Goal: Information Seeking & Learning: Learn about a topic

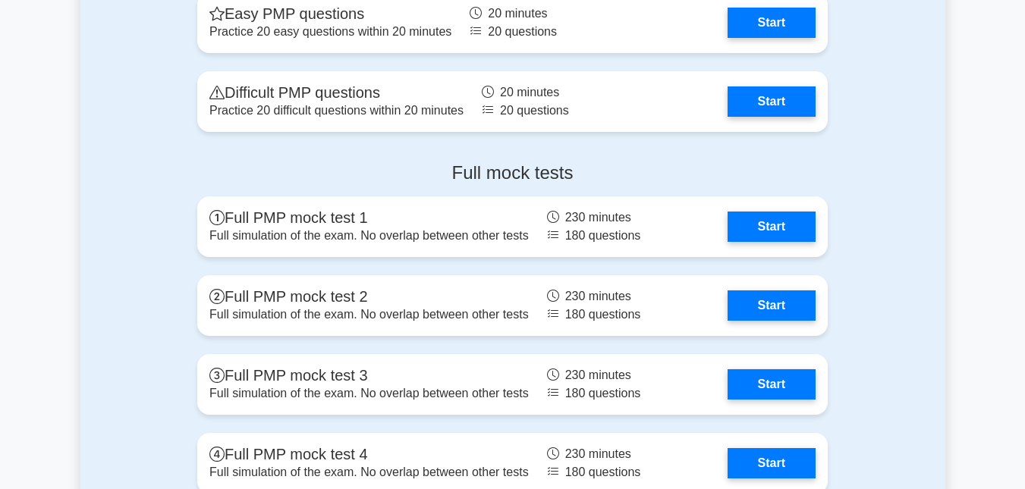
scroll to position [4183, 0]
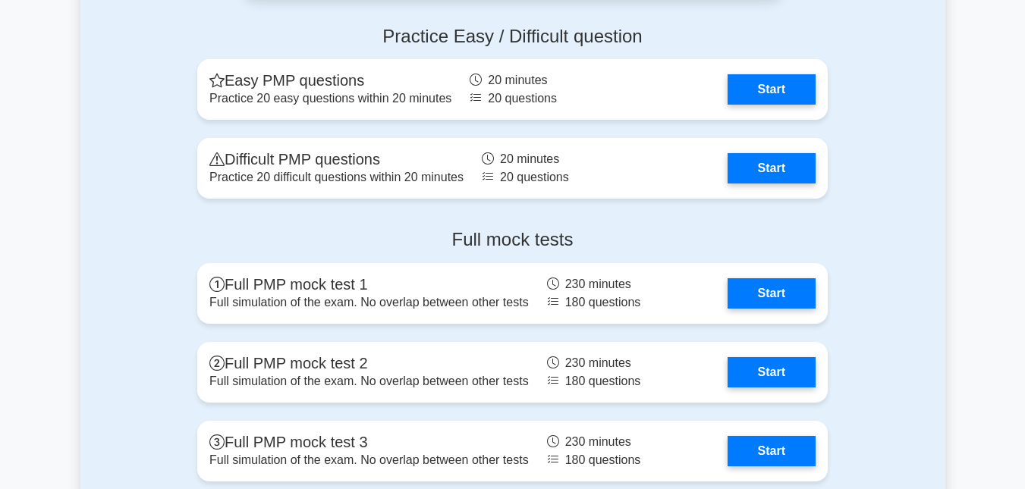
scroll to position [4224, 0]
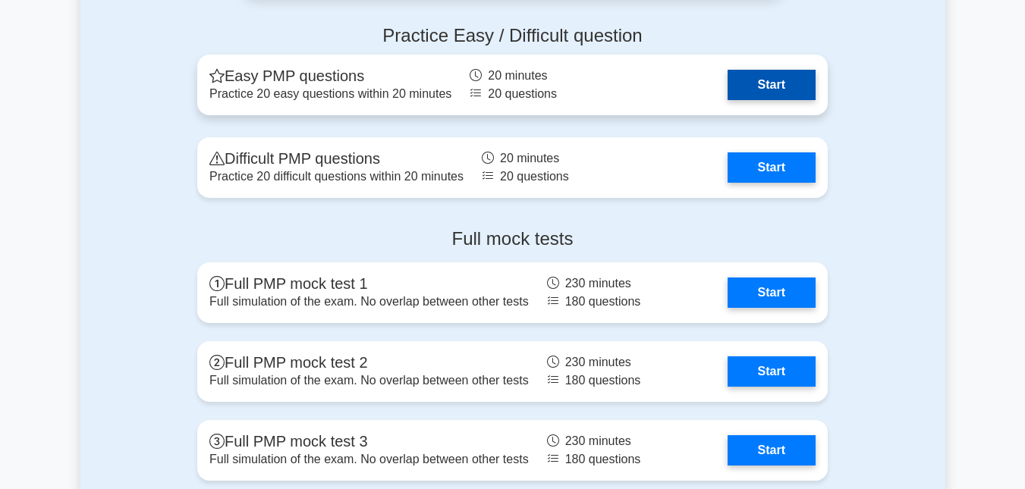
click at [765, 88] on link "Start" at bounding box center [771, 85] width 88 height 30
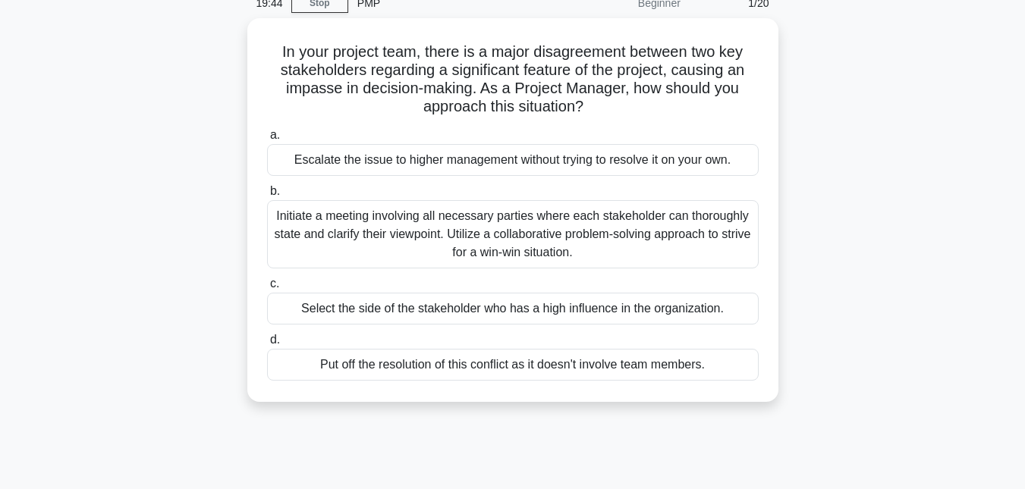
scroll to position [72, 0]
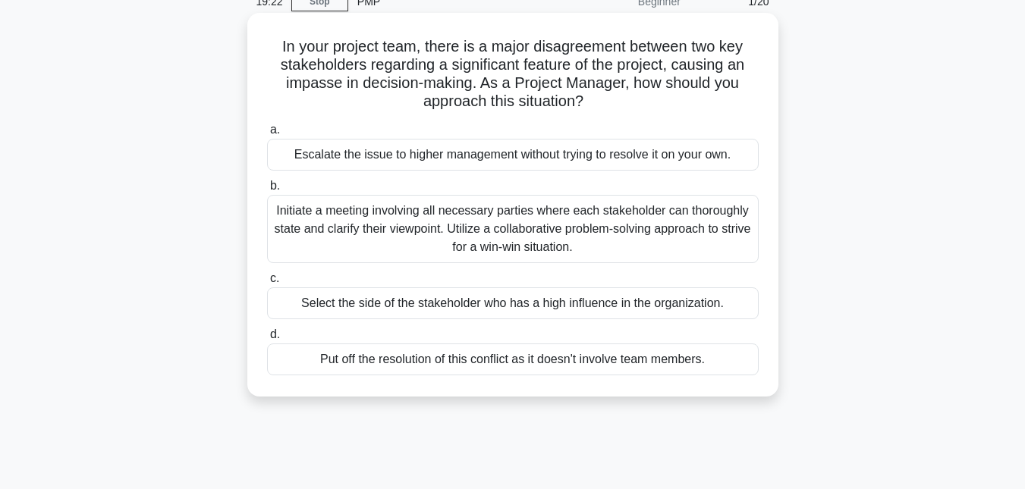
click at [443, 212] on div "Initiate a meeting involving all necessary parties where each stakeholder can t…" at bounding box center [513, 229] width 492 height 68
click at [267, 191] on input "b. Initiate a meeting involving all necessary parties where each stakeholder ca…" at bounding box center [267, 186] width 0 height 10
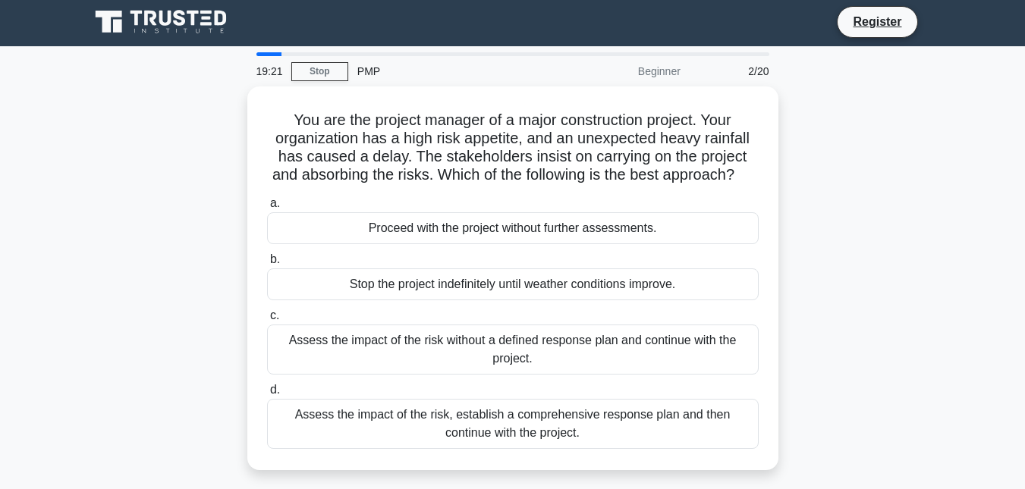
scroll to position [0, 0]
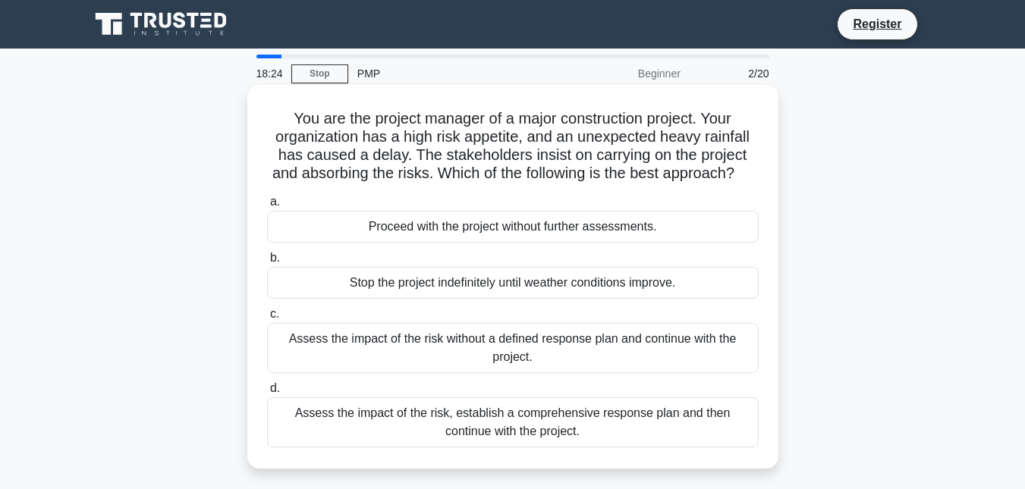
click at [437, 448] on div "Assess the impact of the risk, establish a comprehensive response plan and then…" at bounding box center [513, 422] width 492 height 50
click at [267, 394] on input "d. Assess the impact of the risk, establish a comprehensive response plan and t…" at bounding box center [267, 389] width 0 height 10
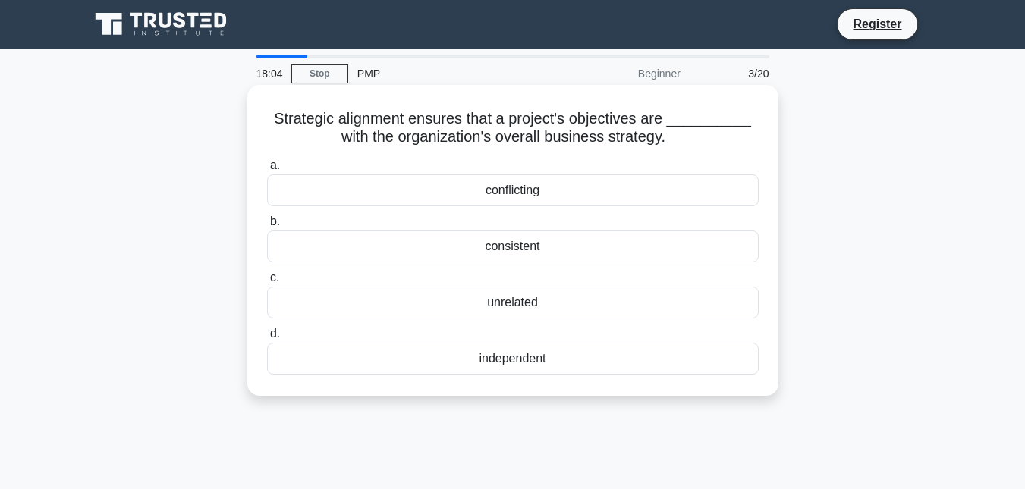
click at [520, 250] on div "consistent" at bounding box center [513, 247] width 492 height 32
click at [267, 227] on input "b. consistent" at bounding box center [267, 222] width 0 height 10
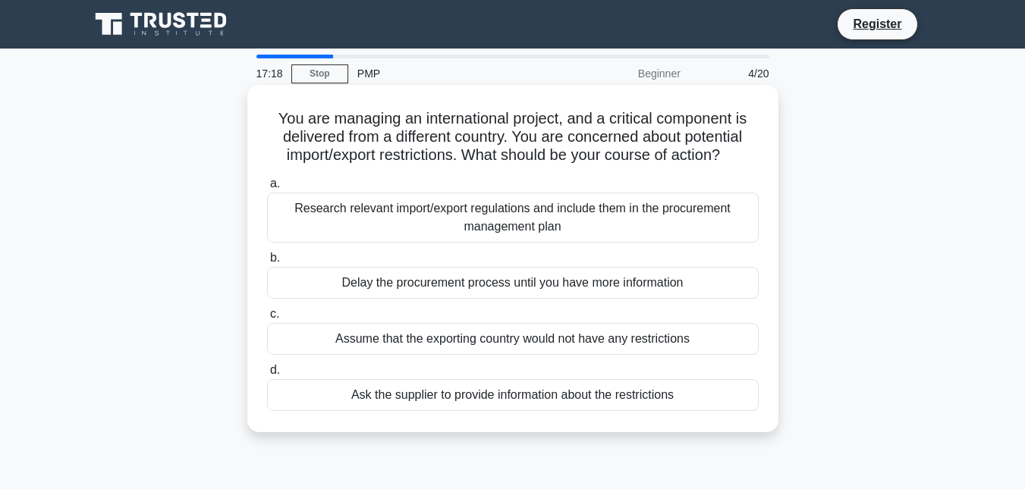
click at [524, 233] on div "Research relevant import/export regulations and include them in the procurement…" at bounding box center [513, 218] width 492 height 50
click at [267, 189] on input "a. Research relevant import/export regulations and include them in the procurem…" at bounding box center [267, 184] width 0 height 10
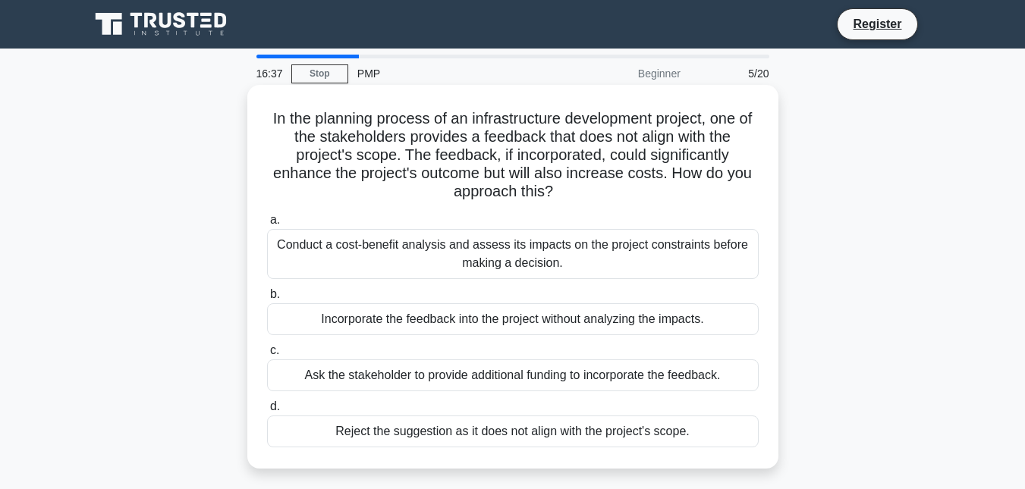
click at [505, 254] on div "Conduct a cost-benefit analysis and assess its impacts on the project constrain…" at bounding box center [513, 254] width 492 height 50
click at [267, 225] on input "a. Conduct a cost-benefit analysis and assess its impacts on the project constr…" at bounding box center [267, 220] width 0 height 10
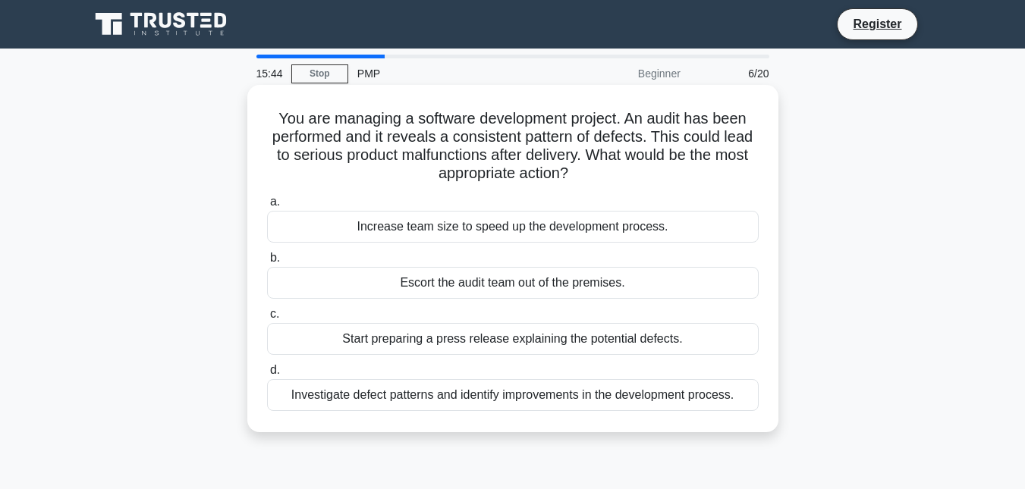
click at [454, 341] on div "Start preparing a press release explaining the potential defects." at bounding box center [513, 339] width 492 height 32
click at [267, 319] on input "c. Start preparing a press release explaining the potential defects." at bounding box center [267, 314] width 0 height 10
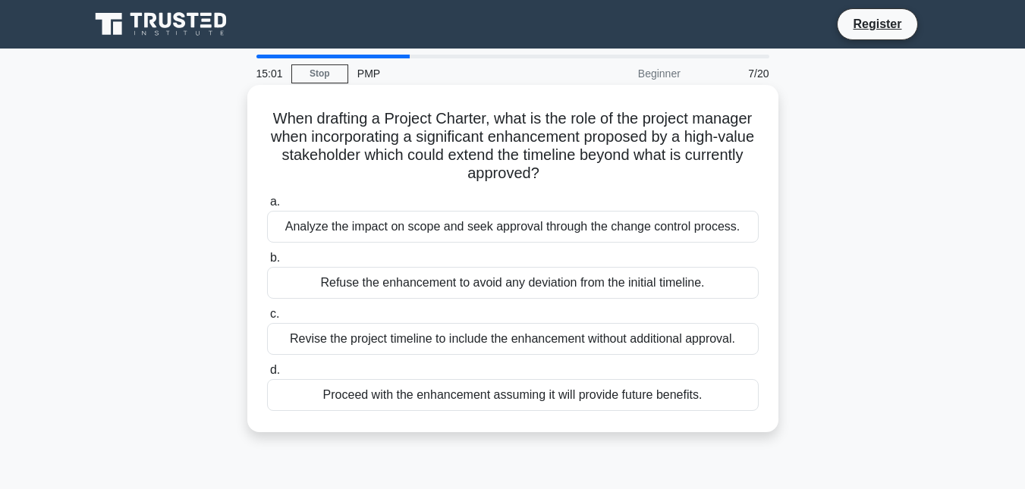
click at [505, 237] on div "Analyze the impact on scope and seek approval through the change control proces…" at bounding box center [513, 227] width 492 height 32
click at [267, 207] on input "a. Analyze the impact on scope and seek approval through the change control pro…" at bounding box center [267, 202] width 0 height 10
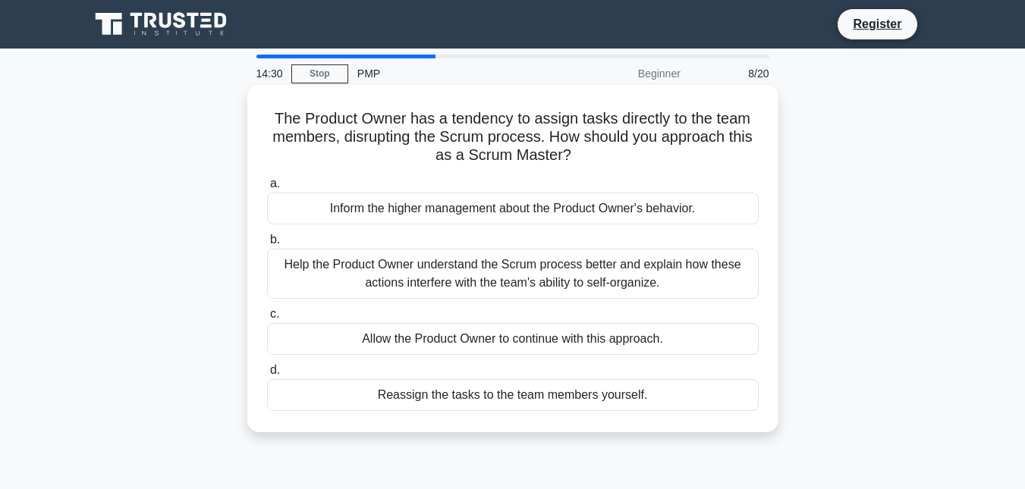
click at [451, 284] on div "Help the Product Owner understand the Scrum process better and explain how thes…" at bounding box center [513, 274] width 492 height 50
click at [267, 245] on input "b. Help the Product Owner understand the Scrum process better and explain how t…" at bounding box center [267, 240] width 0 height 10
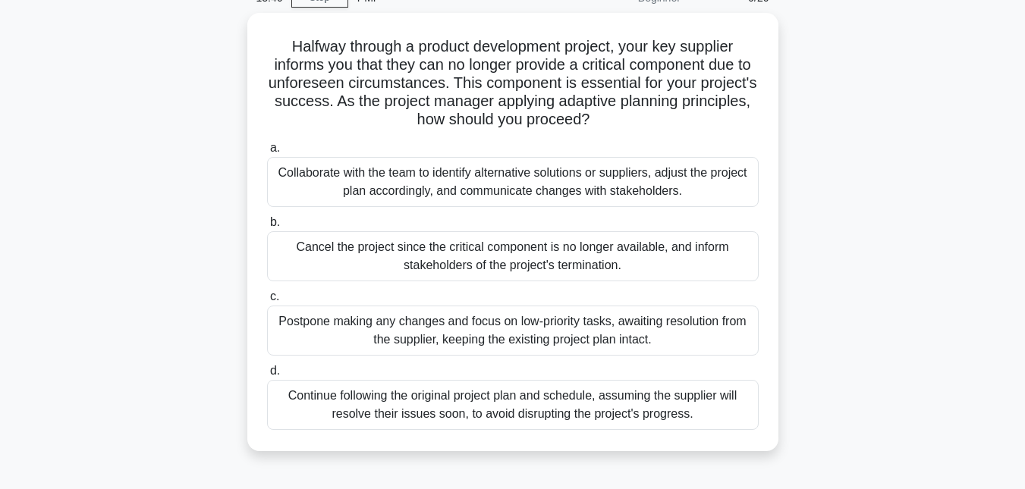
scroll to position [78, 0]
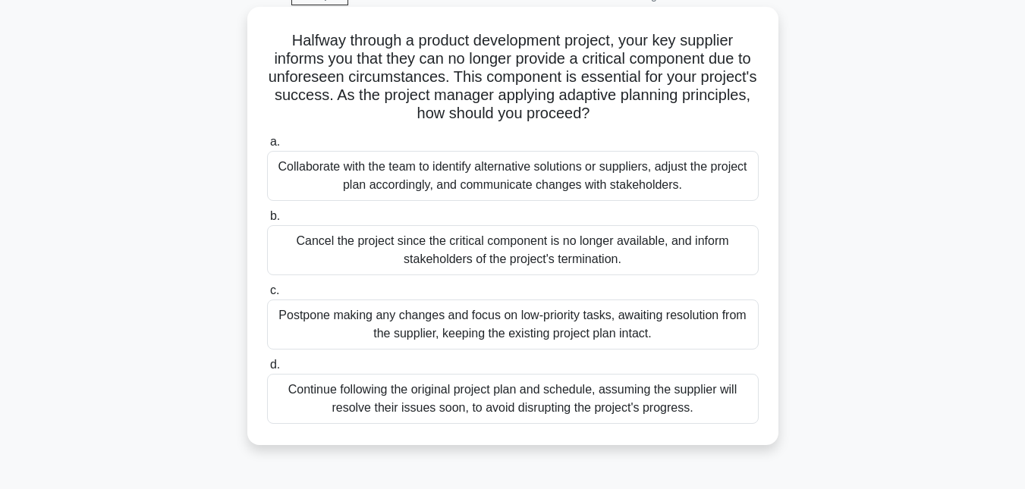
click at [479, 404] on div "Continue following the original project plan and schedule, assuming the supplie…" at bounding box center [513, 399] width 492 height 50
click at [267, 370] on input "d. Continue following the original project plan and schedule, assuming the supp…" at bounding box center [267, 365] width 0 height 10
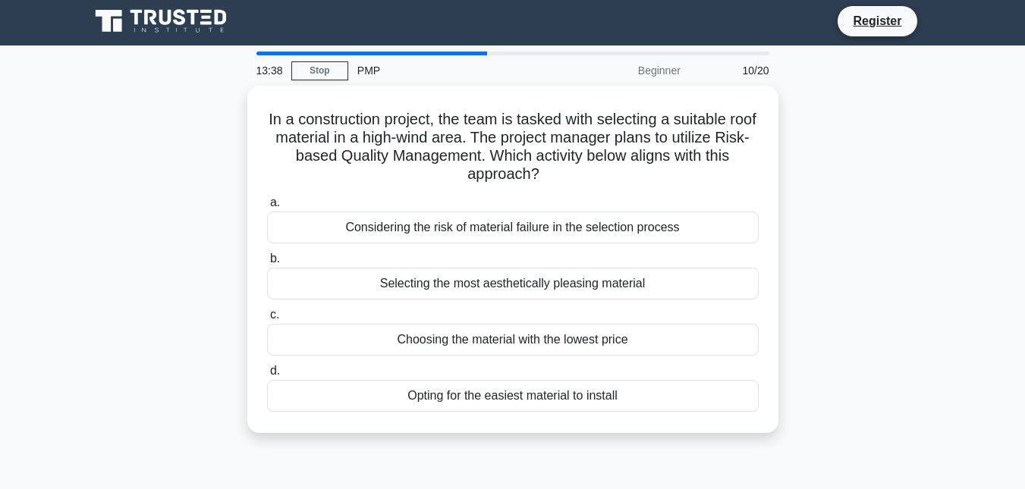
scroll to position [0, 0]
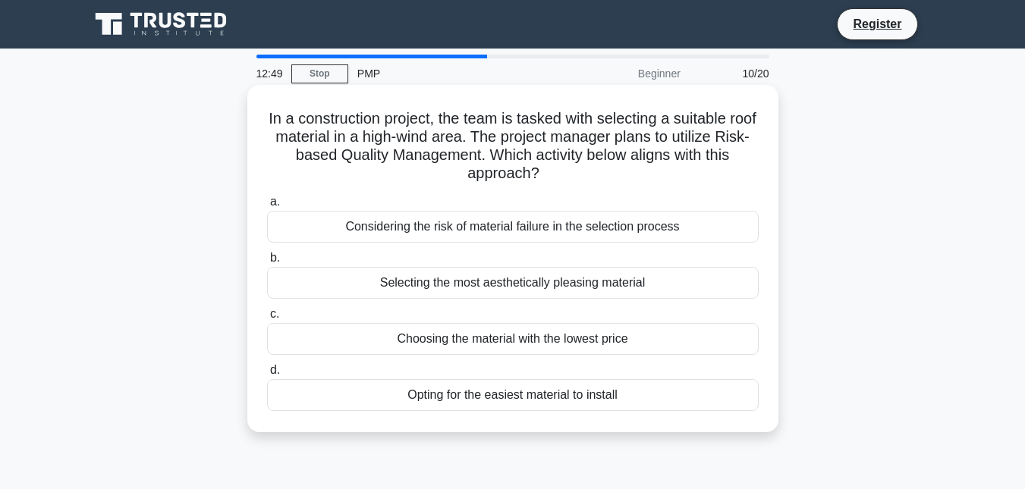
click at [432, 222] on div "Considering the risk of material failure in the selection process" at bounding box center [513, 227] width 492 height 32
click at [267, 207] on input "a. Considering the risk of material failure in the selection process" at bounding box center [267, 202] width 0 height 10
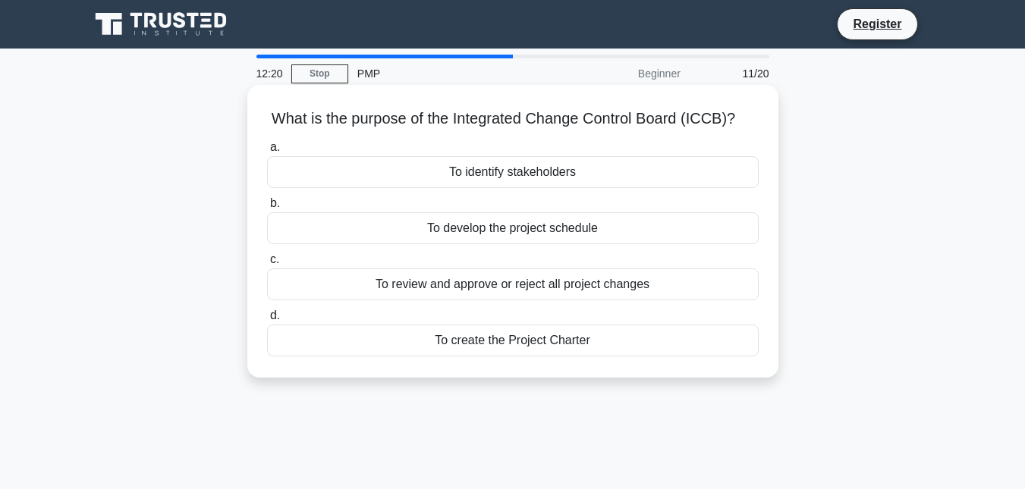
click at [490, 294] on div "To review and approve or reject all project changes" at bounding box center [513, 285] width 492 height 32
click at [267, 265] on input "c. To review and approve or reject all project changes" at bounding box center [267, 260] width 0 height 10
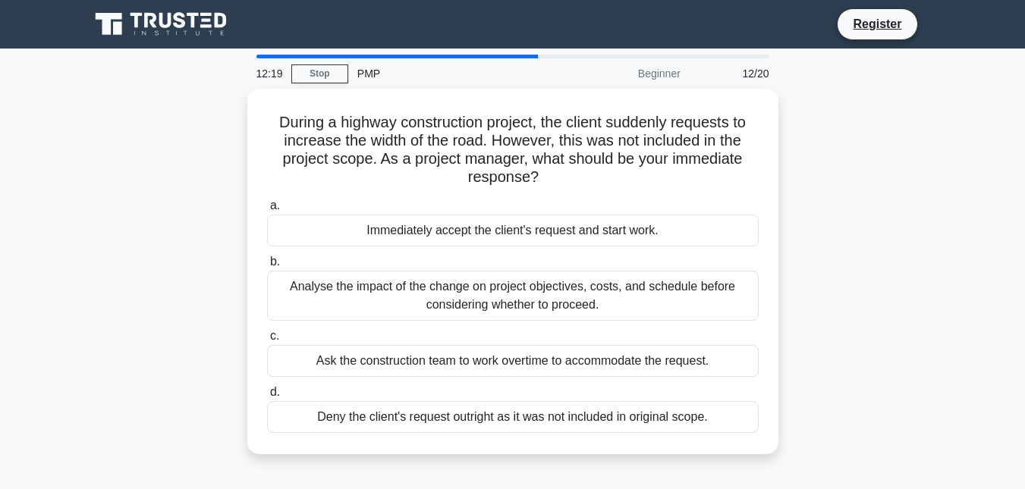
click at [490, 294] on div "Analyse the impact of the change on project objectives, costs, and schedule bef…" at bounding box center [513, 296] width 492 height 50
click at [267, 267] on input "b. Analyse the impact of the change on project objectives, costs, and schedule …" at bounding box center [267, 262] width 0 height 10
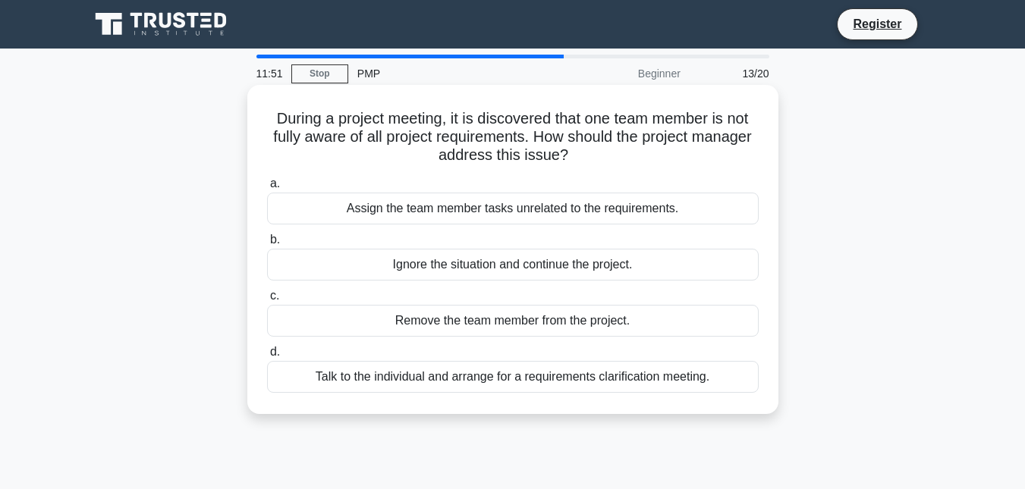
click at [466, 384] on div "Talk to the individual and arrange for a requirements clarification meeting." at bounding box center [513, 377] width 492 height 32
click at [267, 357] on input "d. Talk to the individual and arrange for a requirements clarification meeting." at bounding box center [267, 352] width 0 height 10
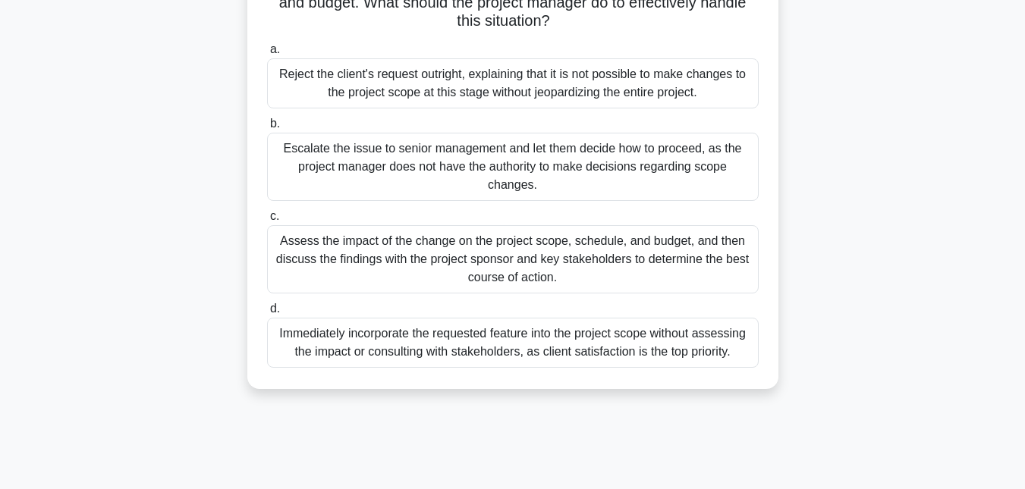
scroll to position [176, 0]
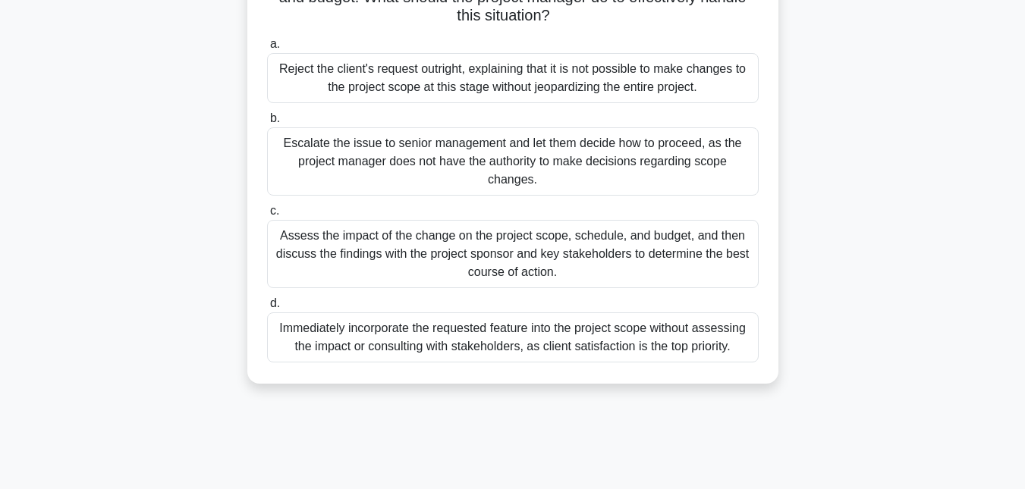
click at [319, 246] on div "Assess the impact of the change on the project scope, schedule, and budget, and…" at bounding box center [513, 254] width 492 height 68
click at [267, 216] on input "c. Assess the impact of the change on the project scope, schedule, and budget, …" at bounding box center [267, 211] width 0 height 10
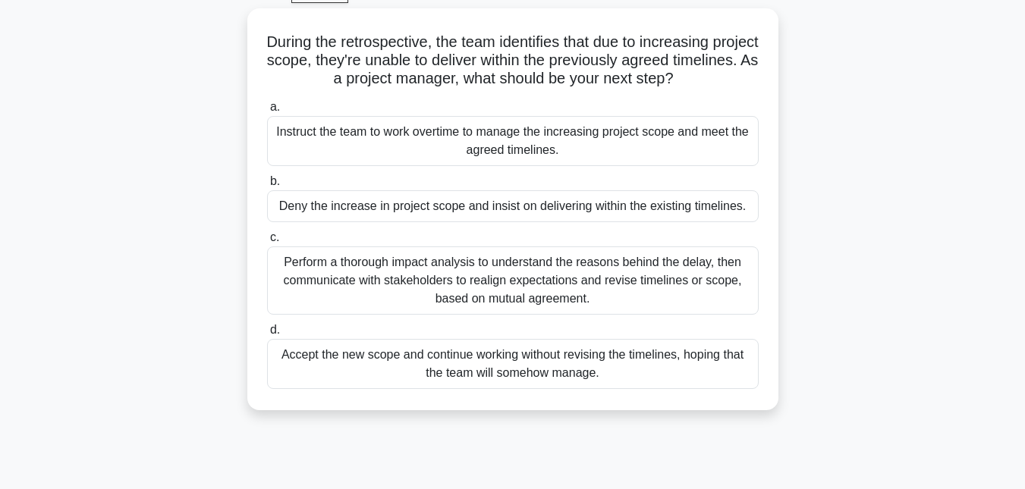
scroll to position [81, 0]
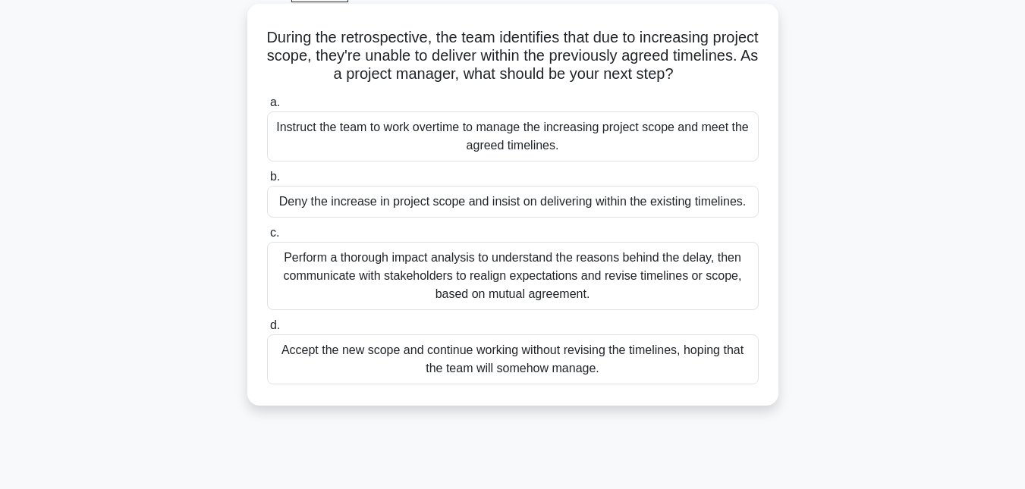
click at [328, 272] on div "Perform a thorough impact analysis to understand the reasons behind the delay, …" at bounding box center [513, 276] width 492 height 68
click at [267, 238] on input "c. Perform a thorough impact analysis to understand the reasons behind the dela…" at bounding box center [267, 233] width 0 height 10
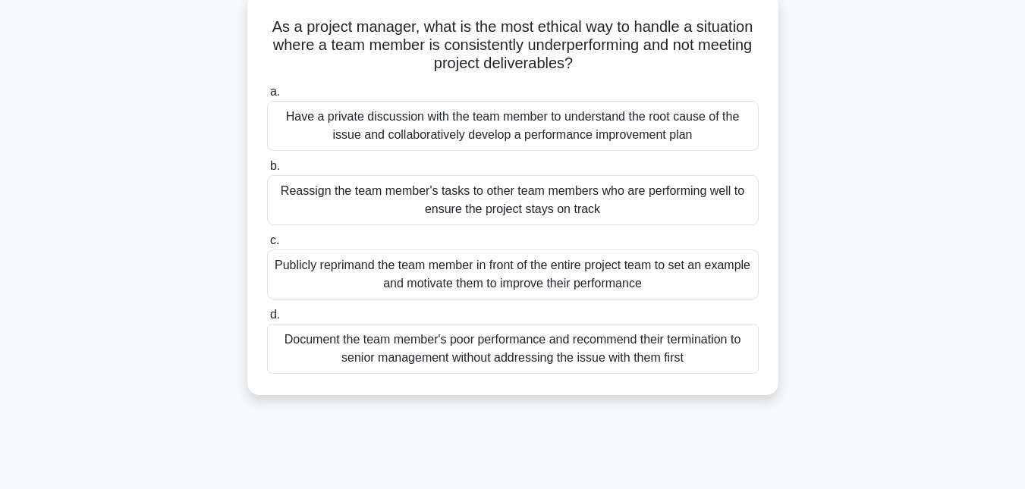
scroll to position [100, 0]
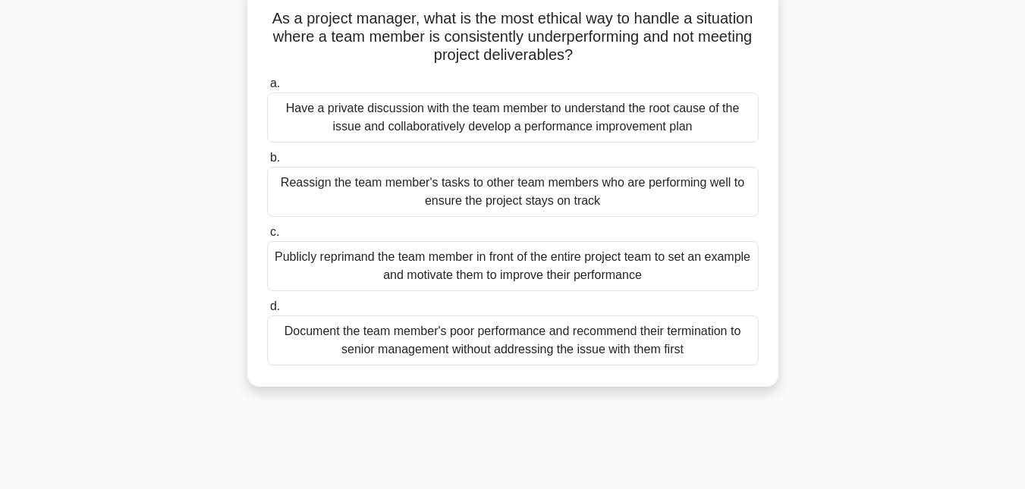
click at [435, 114] on div "Have a private discussion with the team member to understand the root cause of …" at bounding box center [513, 118] width 492 height 50
click at [267, 89] on input "a. Have a private discussion with the team member to understand the root cause …" at bounding box center [267, 84] width 0 height 10
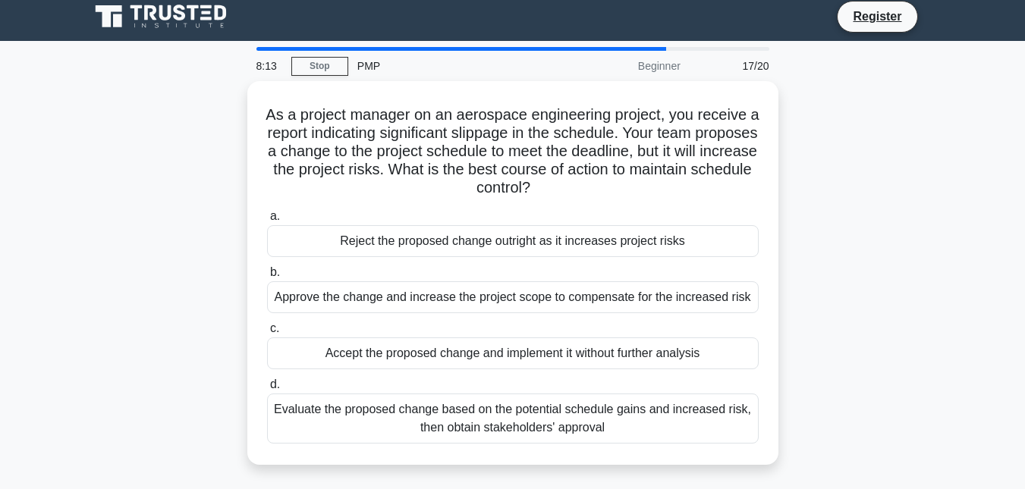
scroll to position [0, 0]
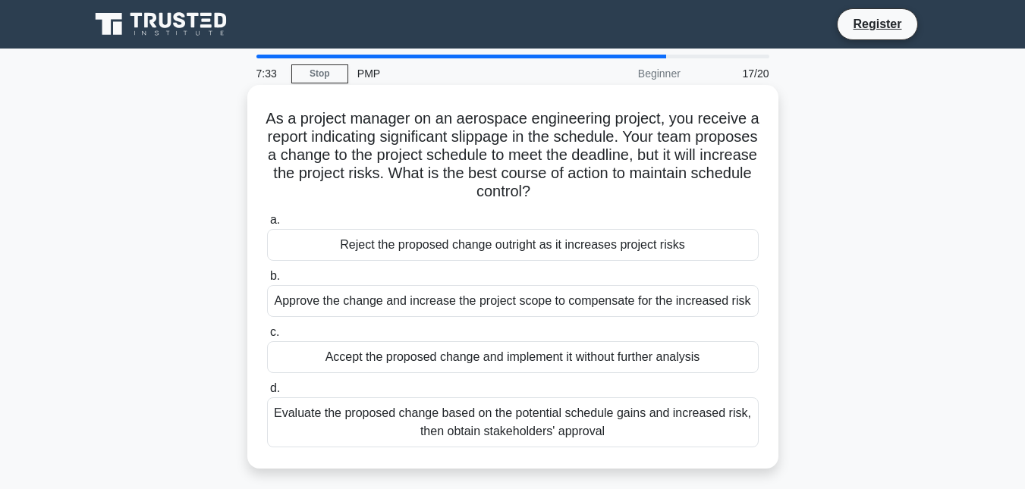
click at [487, 434] on div "Evaluate the proposed change based on the potential schedule gains and increase…" at bounding box center [513, 422] width 492 height 50
click at [267, 394] on input "d. Evaluate the proposed change based on the potential schedule gains and incre…" at bounding box center [267, 389] width 0 height 10
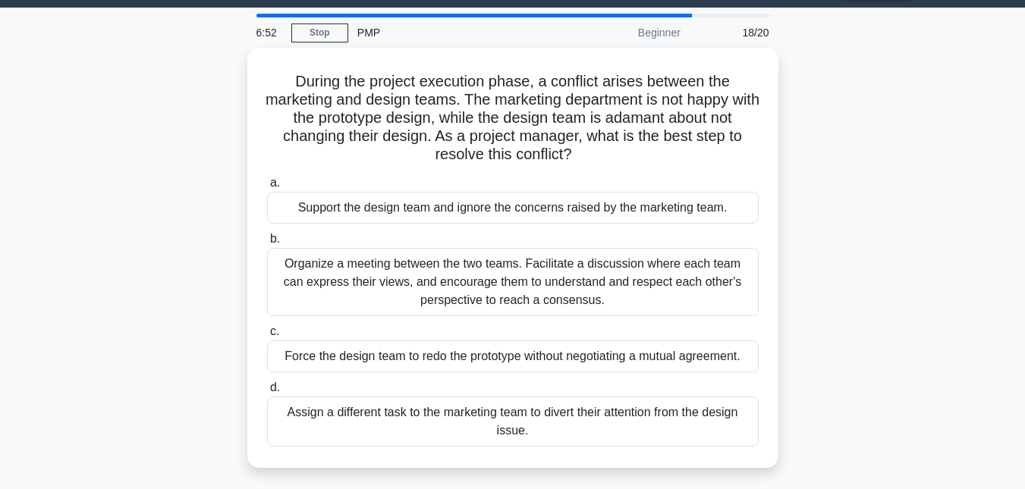
scroll to position [42, 0]
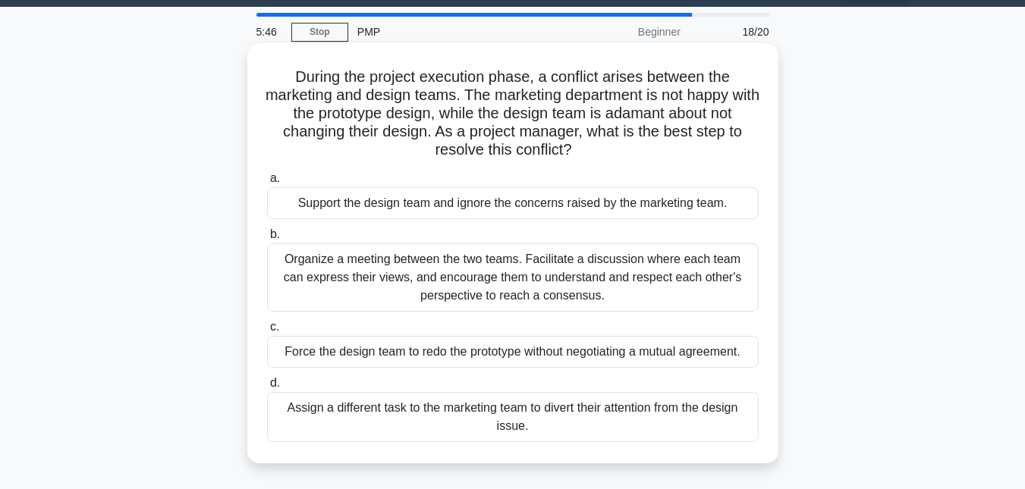
click at [499, 284] on div "Organize a meeting between the two teams. Facilitate a discussion where each te…" at bounding box center [513, 277] width 492 height 68
click at [267, 240] on input "b. Organize a meeting between the two teams. Facilitate a discussion where each…" at bounding box center [267, 235] width 0 height 10
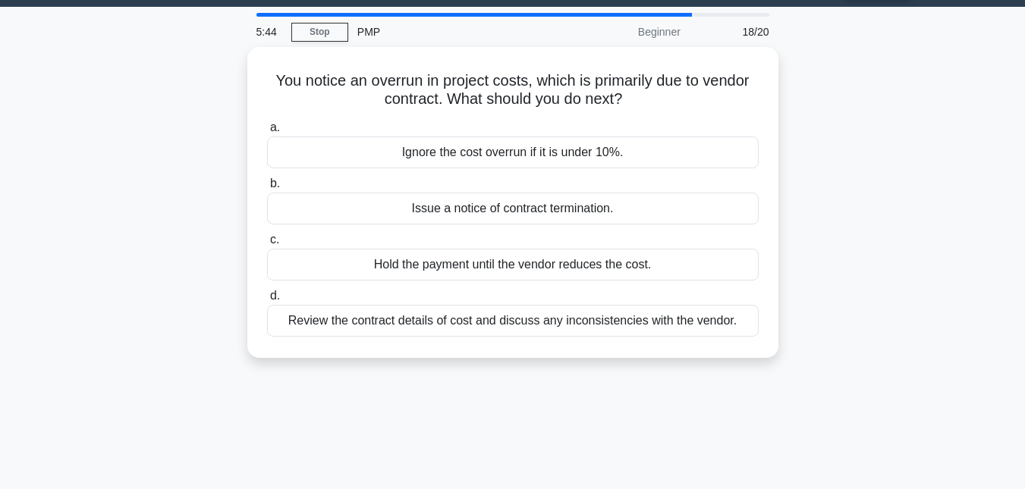
scroll to position [0, 0]
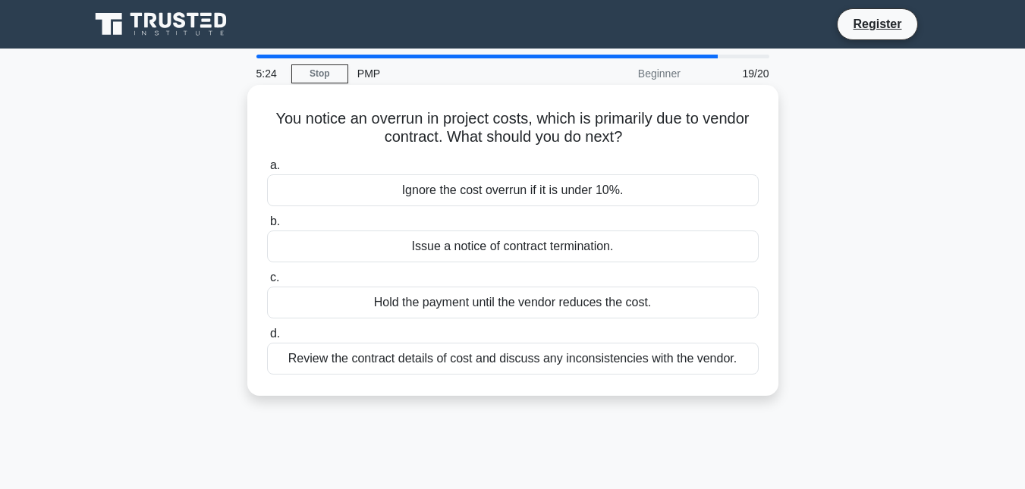
click at [517, 360] on div "Review the contract details of cost and discuss any inconsistencies with the ve…" at bounding box center [513, 359] width 492 height 32
click at [267, 339] on input "d. Review the contract details of cost and discuss any inconsistencies with the…" at bounding box center [267, 334] width 0 height 10
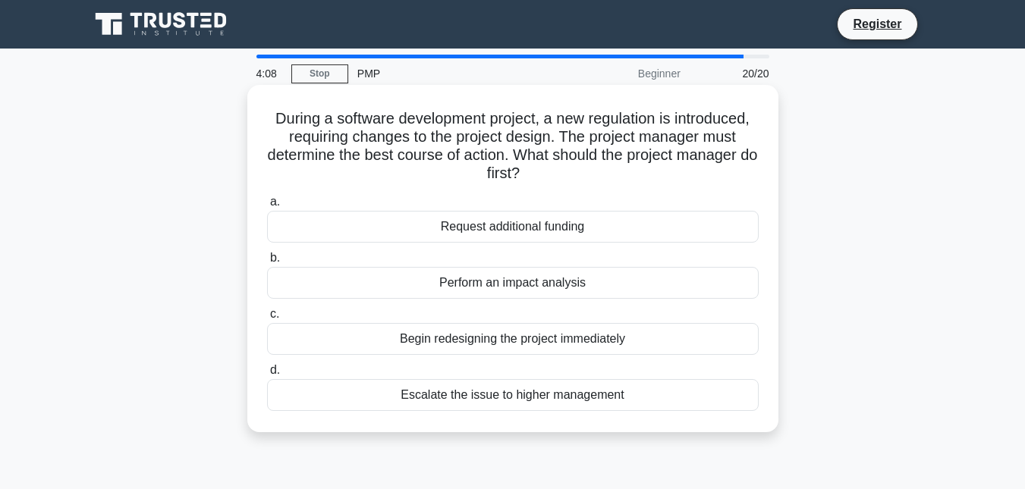
click at [510, 285] on div "Perform an impact analysis" at bounding box center [513, 283] width 492 height 32
click at [267, 263] on input "b. Perform an impact analysis" at bounding box center [267, 258] width 0 height 10
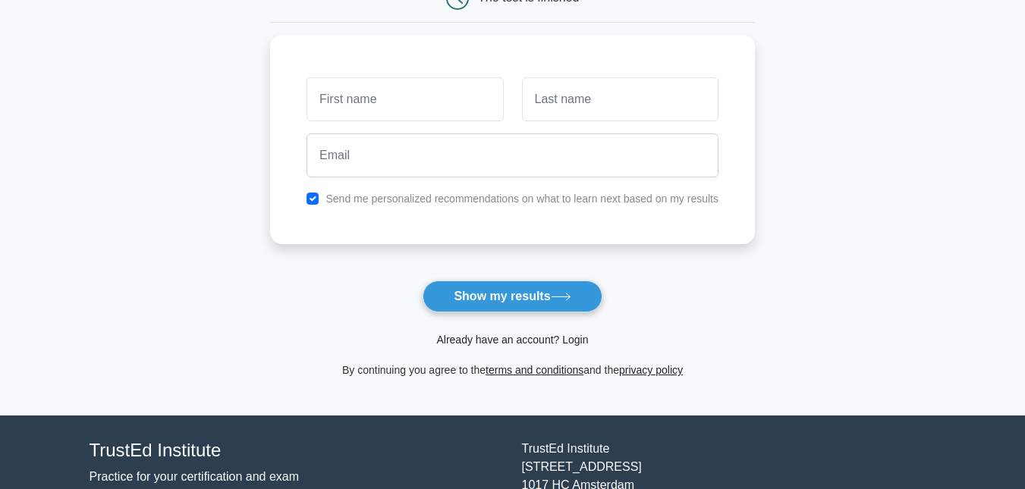
scroll to position [197, 0]
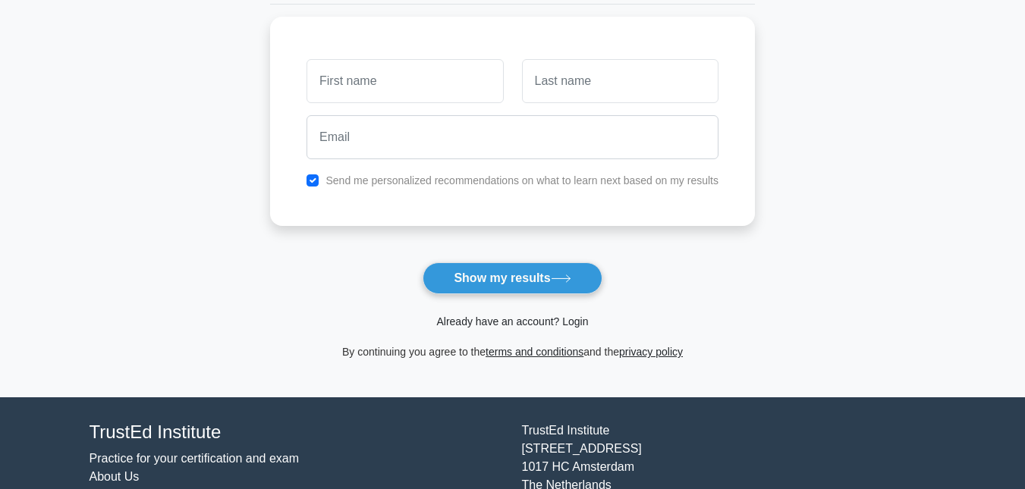
click at [493, 322] on link "Already have an account? Login" at bounding box center [512, 322] width 152 height 12
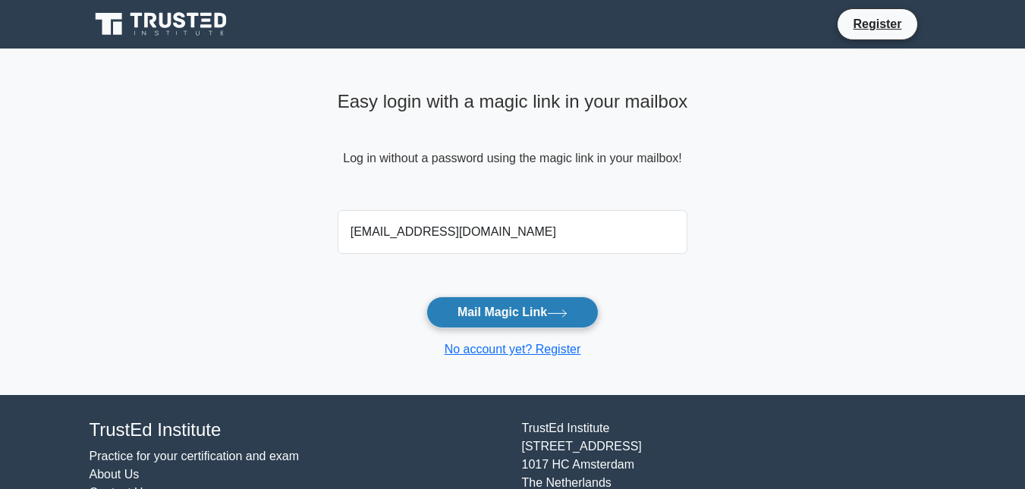
type input "truptitayade09@gmail.com"
click at [509, 320] on button "Mail Magic Link" at bounding box center [512, 313] width 172 height 32
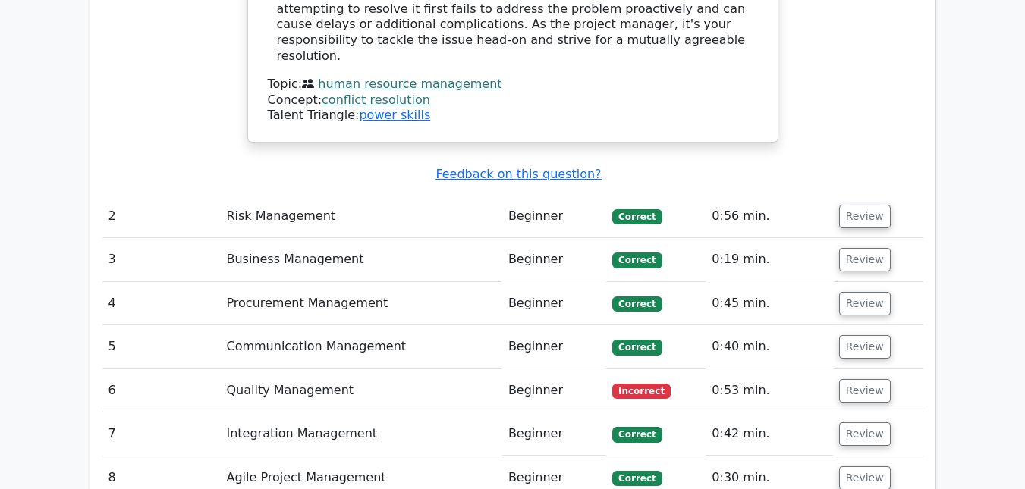
scroll to position [2120, 0]
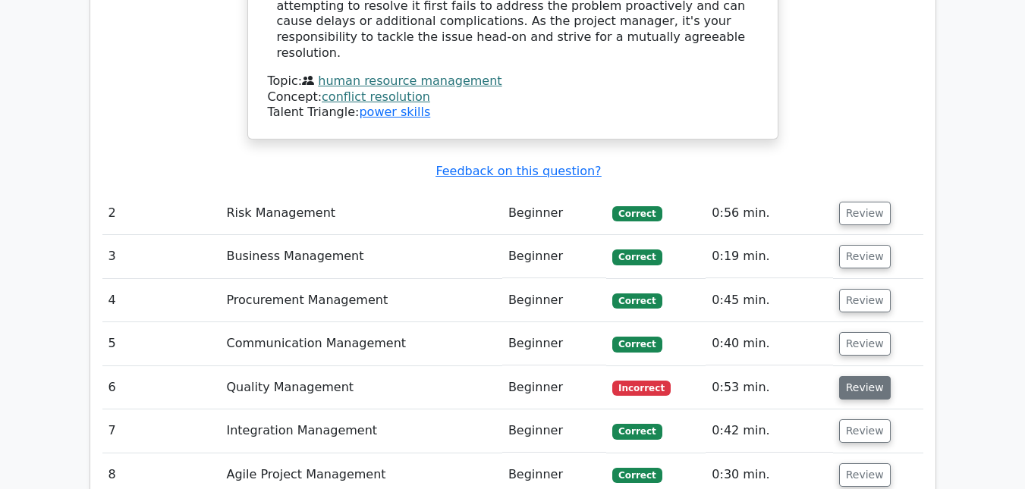
click at [859, 376] on button "Review" at bounding box center [865, 388] width 52 height 24
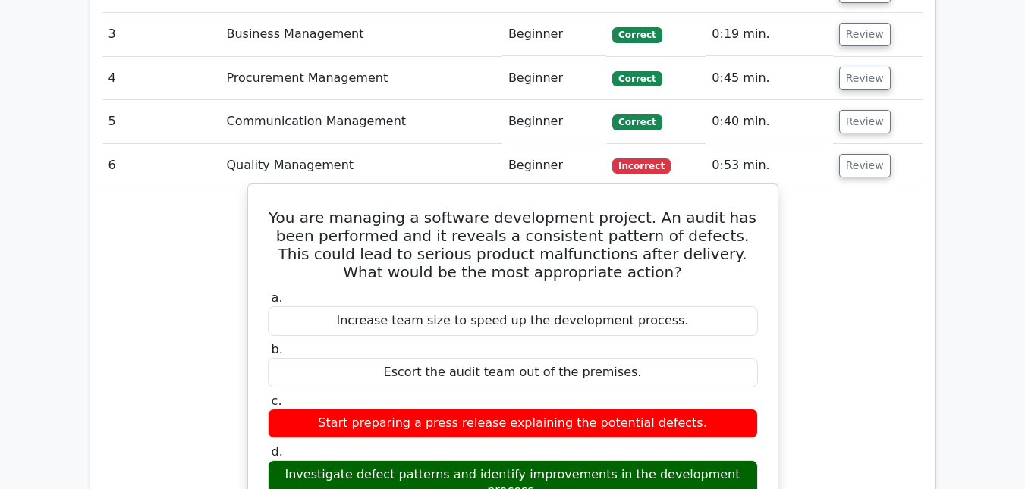
scroll to position [2343, 0]
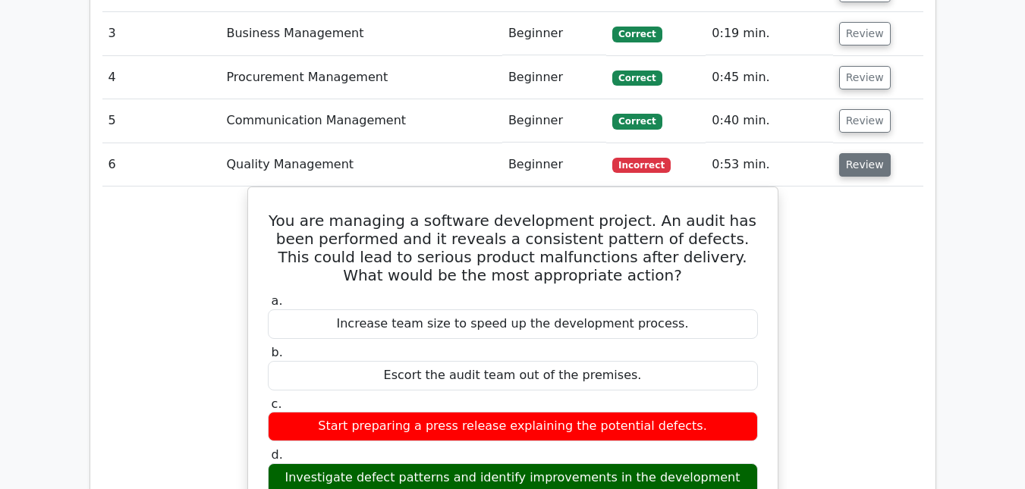
click at [853, 153] on button "Review" at bounding box center [865, 165] width 52 height 24
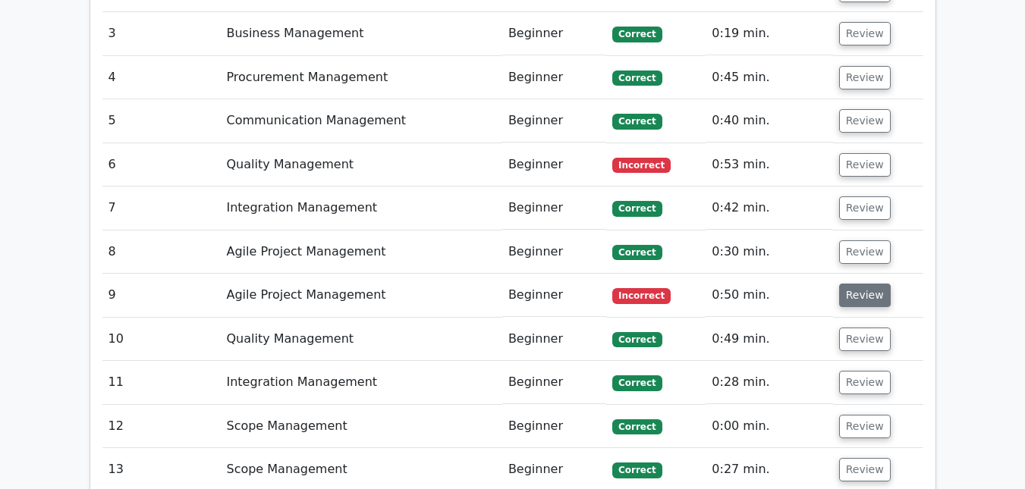
click at [851, 284] on button "Review" at bounding box center [865, 296] width 52 height 24
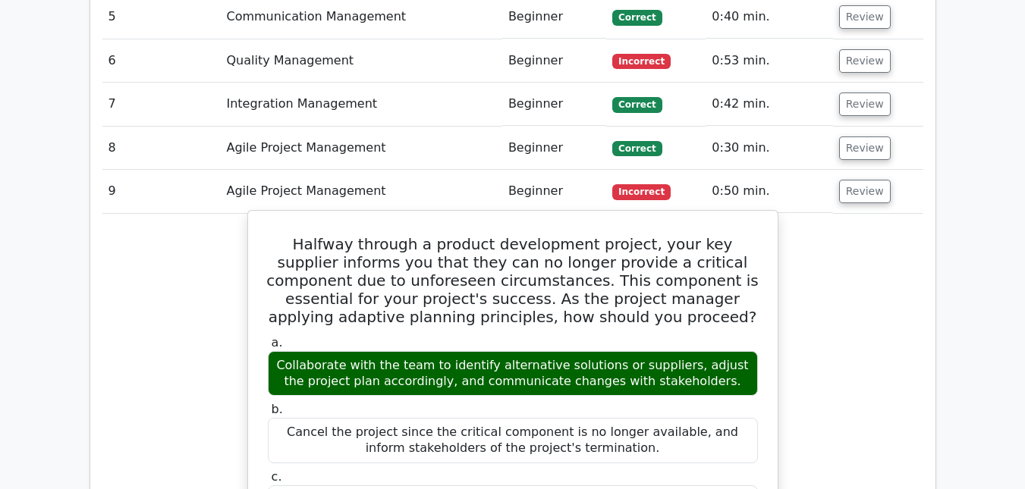
scroll to position [2448, 0]
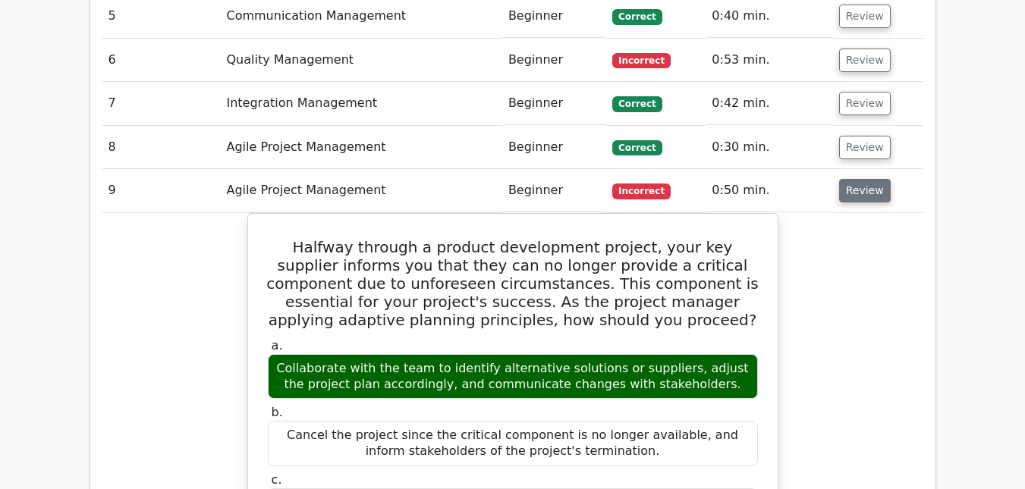
click at [861, 179] on button "Review" at bounding box center [865, 191] width 52 height 24
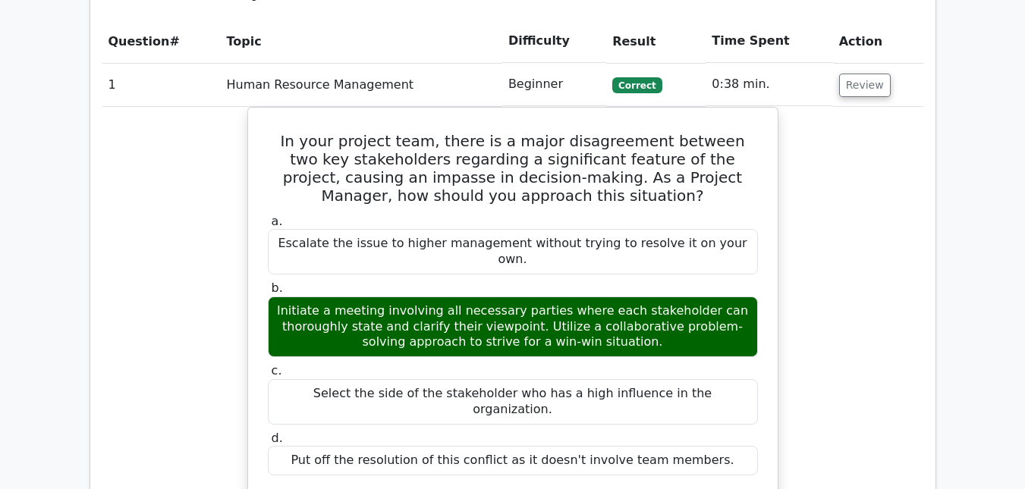
scroll to position [1409, 0]
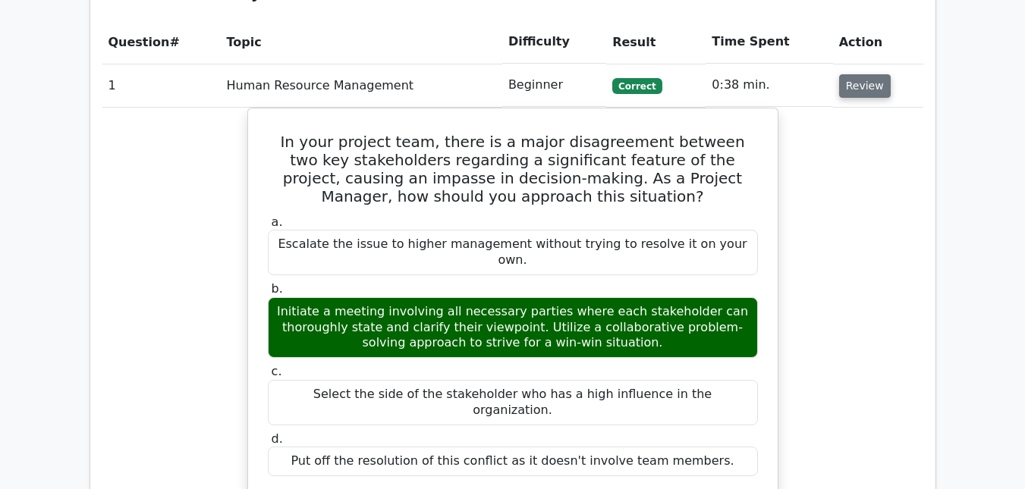
click at [868, 74] on button "Review" at bounding box center [865, 86] width 52 height 24
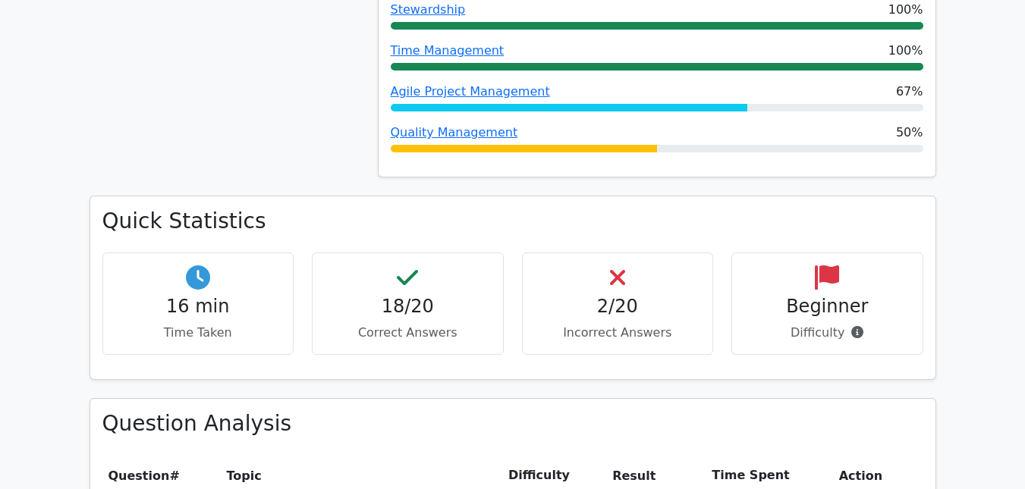
scroll to position [980, 0]
